Goal: Find contact information: Find contact information

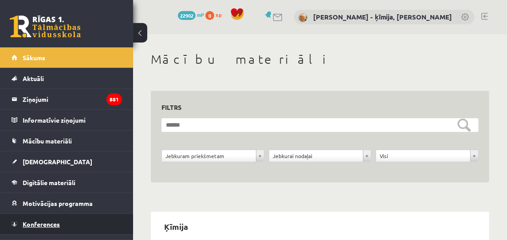
click at [46, 223] on span "Konferences" at bounding box center [41, 224] width 37 height 8
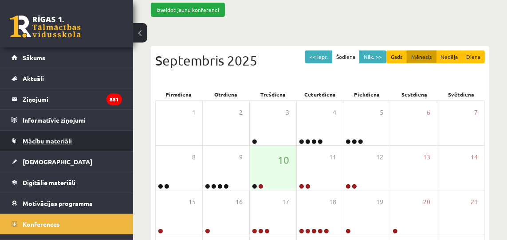
scroll to position [36, 0]
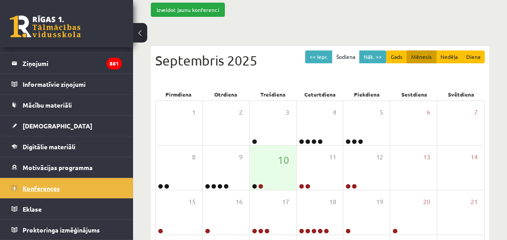
click at [48, 189] on span "Konferences" at bounding box center [41, 188] width 37 height 8
click at [44, 185] on span "Konferences" at bounding box center [41, 188] width 37 height 8
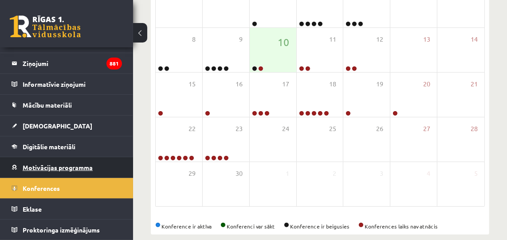
scroll to position [195, 0]
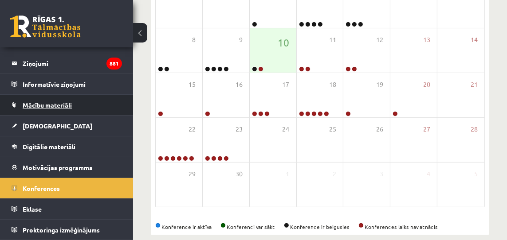
click at [50, 102] on span "Mācību materiāli" at bounding box center [47, 105] width 49 height 8
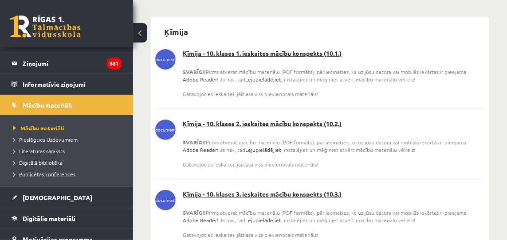
click at [42, 174] on span "Publicētas konferences" at bounding box center [44, 174] width 62 height 7
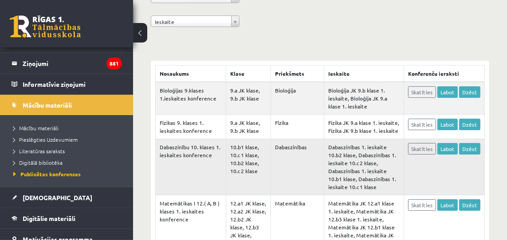
scroll to position [131, 0]
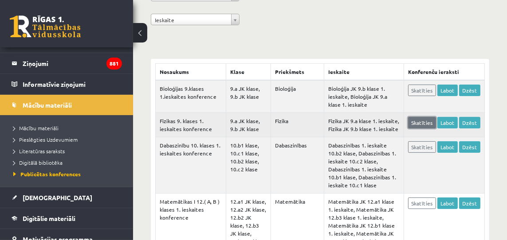
click at [417, 122] on link "Skatīties" at bounding box center [422, 123] width 28 height 12
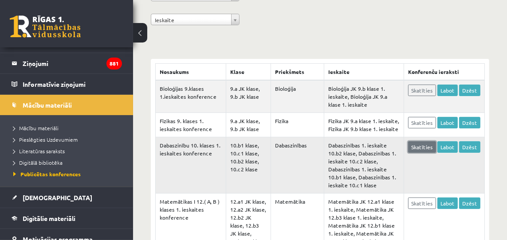
click at [422, 145] on link "Skatīties" at bounding box center [422, 147] width 28 height 12
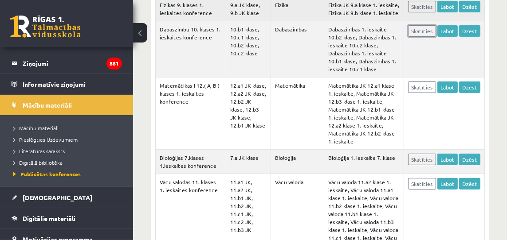
scroll to position [285, 0]
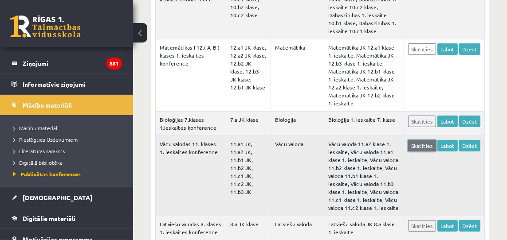
click at [424, 148] on link "Skatīties" at bounding box center [422, 146] width 28 height 12
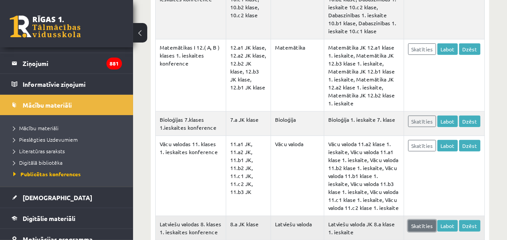
click at [425, 224] on link "Skatīties" at bounding box center [422, 226] width 28 height 12
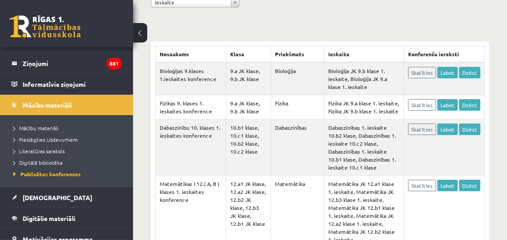
scroll to position [149, 0]
click at [428, 72] on link "Skatīties" at bounding box center [422, 73] width 28 height 12
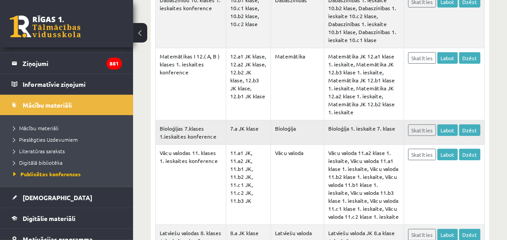
scroll to position [294, 0]
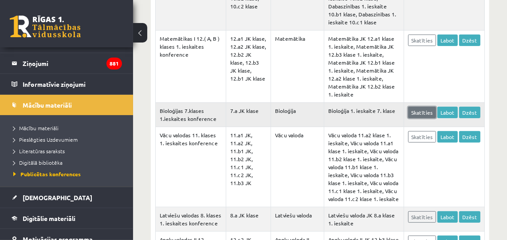
click at [431, 107] on link "Skatīties" at bounding box center [422, 113] width 28 height 12
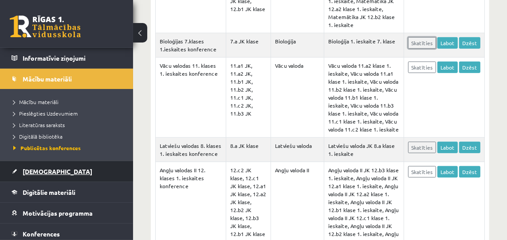
scroll to position [60, 0]
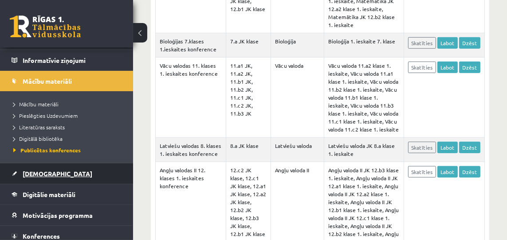
click at [42, 172] on span "[DEMOGRAPHIC_DATA]" at bounding box center [58, 174] width 70 height 8
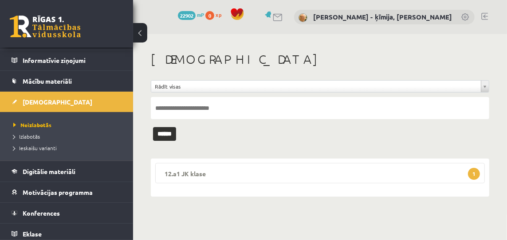
click at [474, 172] on span "1" at bounding box center [474, 174] width 12 height 12
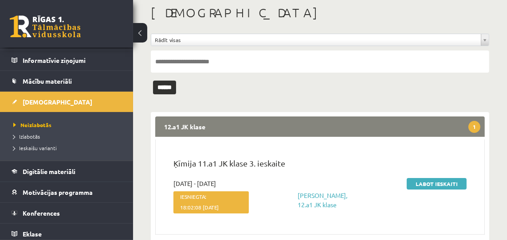
scroll to position [72, 0]
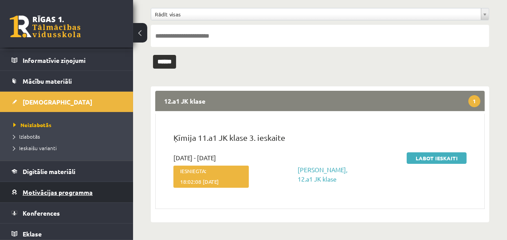
click at [55, 191] on span "Motivācijas programma" at bounding box center [58, 192] width 70 height 8
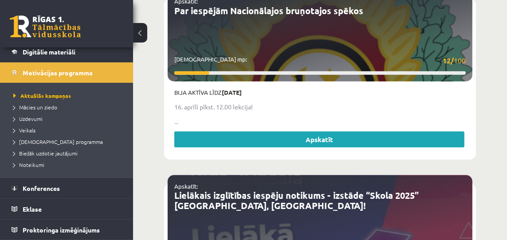
scroll to position [806, 0]
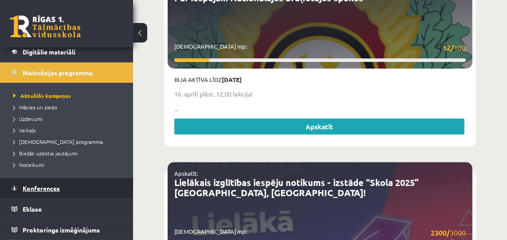
click at [52, 185] on span "Konferences" at bounding box center [41, 188] width 37 height 8
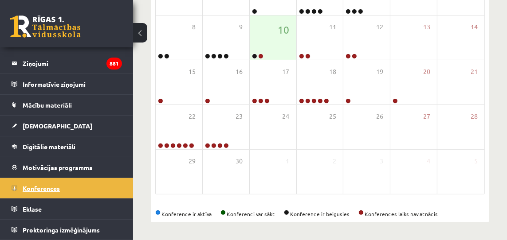
scroll to position [208, 0]
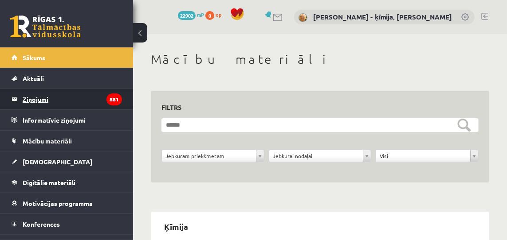
click at [39, 98] on legend "Ziņojumi 881" at bounding box center [72, 99] width 99 height 20
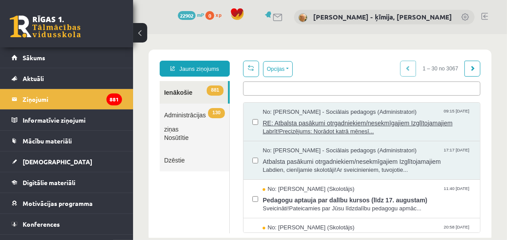
click at [291, 123] on span "RE: Atbalsta pasākumi otrgadniekiem/nesekmīgajiem Izglītojamajiem" at bounding box center [366, 121] width 208 height 11
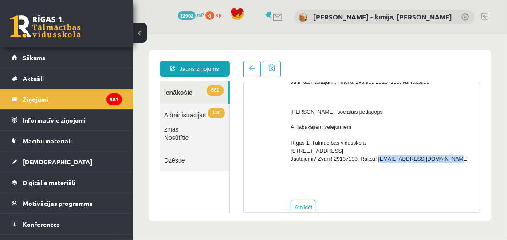
drag, startPoint x: 382, startPoint y: 174, endPoint x: 436, endPoint y: 174, distance: 54.1
click at [450, 163] on p "Ar labākajiem vēlējumiem Rīgas 1. Tālmācības vidusskola [STREET_ADDRESS]? Zvani…" at bounding box center [381, 143] width 183 height 40
copy p "[EMAIL_ADDRESS][DOMAIN_NAME]"
